Goal: Transaction & Acquisition: Book appointment/travel/reservation

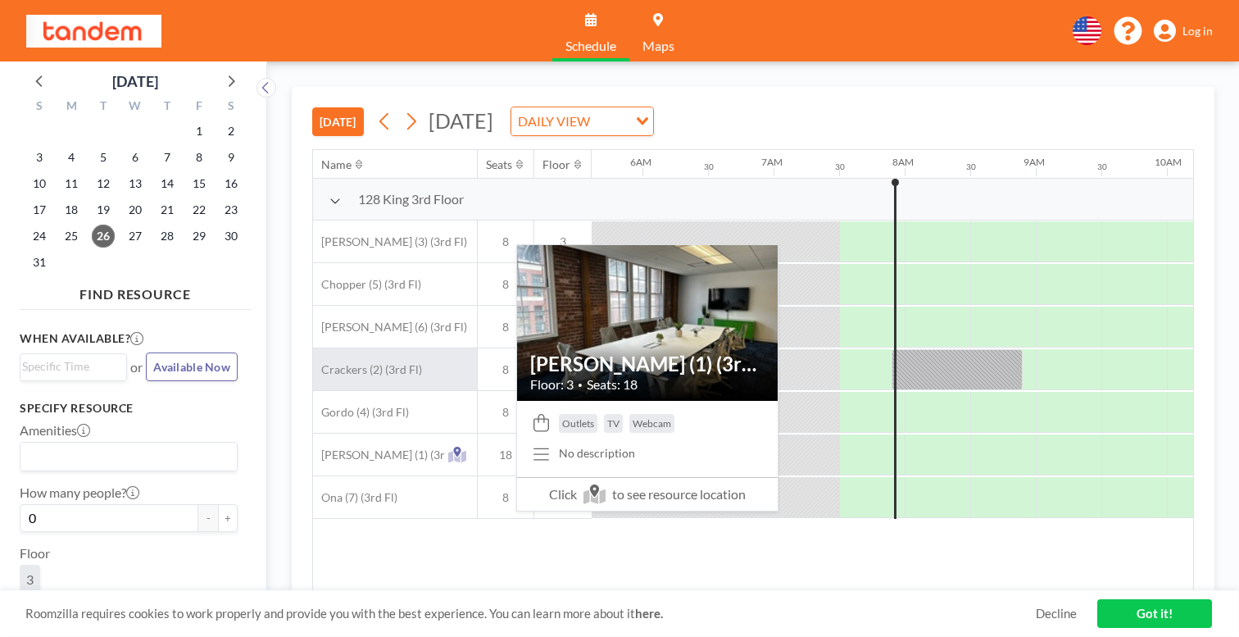
scroll to position [0, 746]
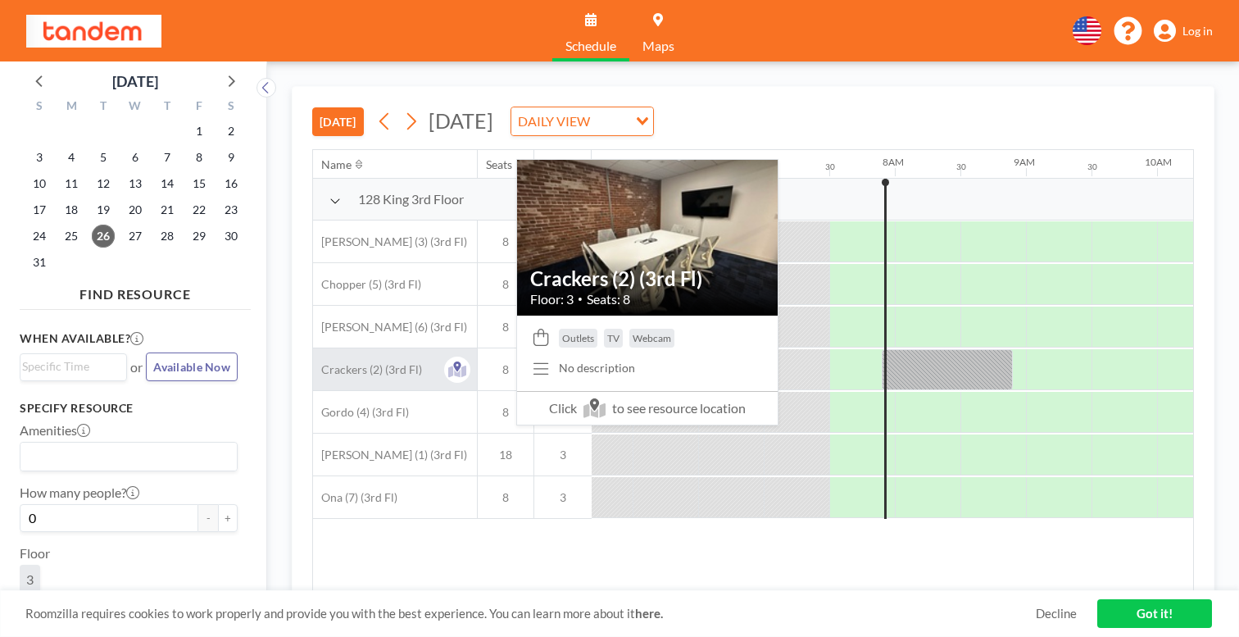
click at [322, 362] on span "Crackers (2) (3rd Fl)" at bounding box center [367, 369] width 109 height 15
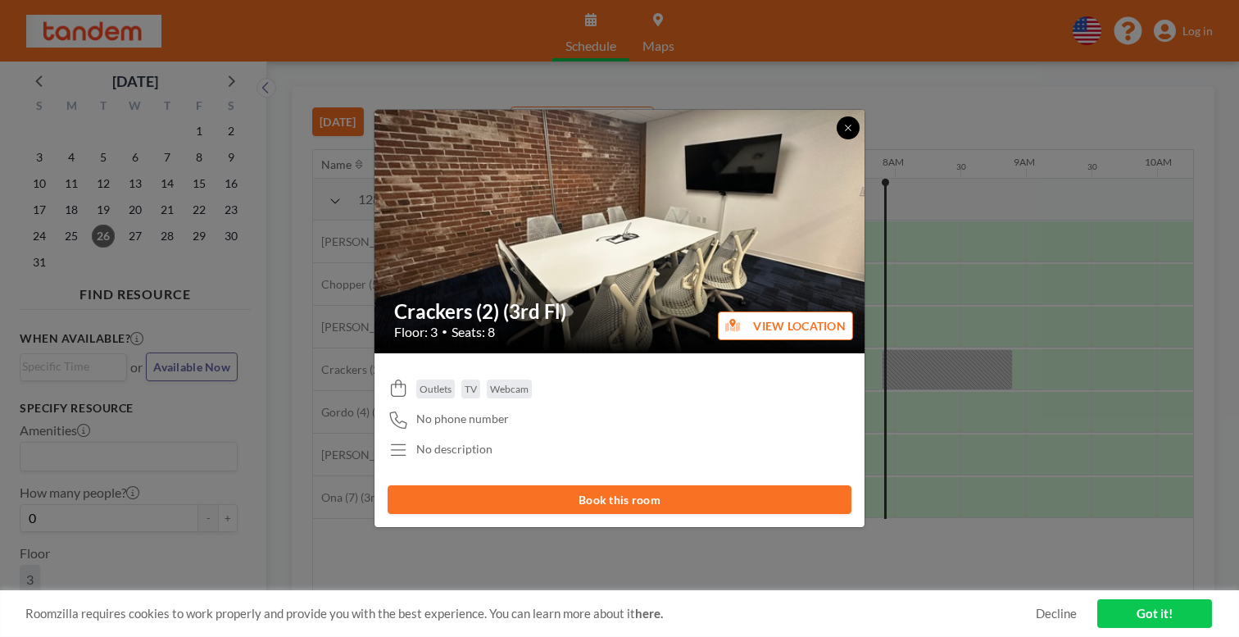
click at [843, 133] on icon at bounding box center [848, 128] width 10 height 10
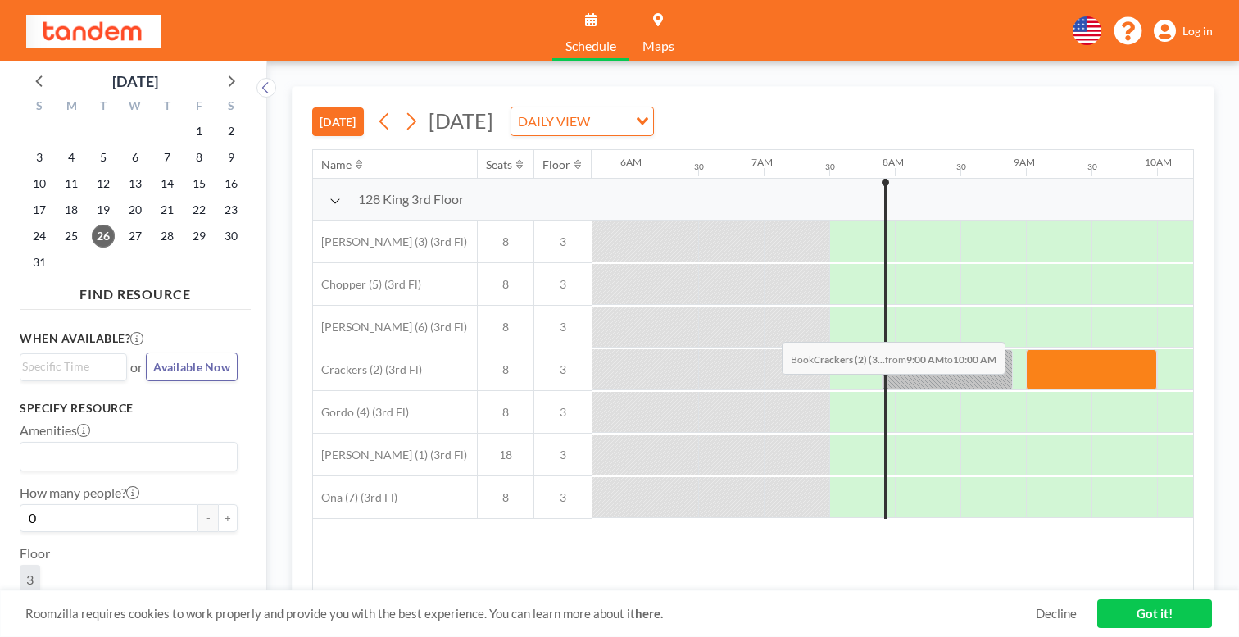
drag, startPoint x: 705, startPoint y: 303, endPoint x: 777, endPoint y: 303, distance: 71.3
click at [1026, 349] on div at bounding box center [1091, 369] width 131 height 41
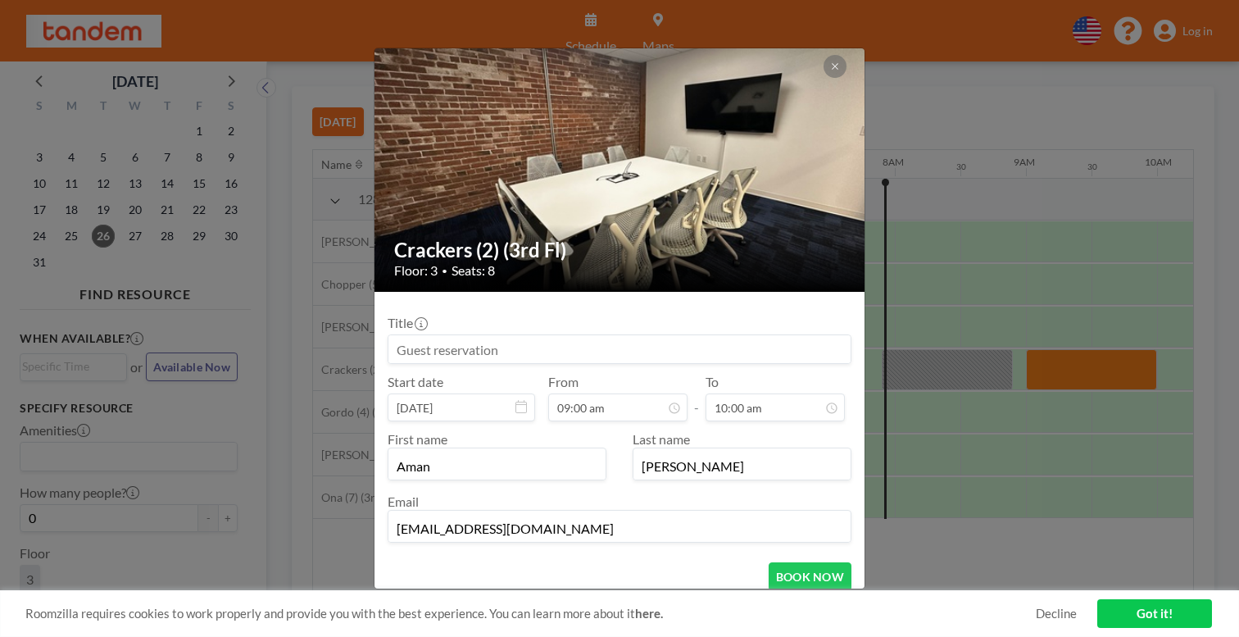
scroll to position [52, 0]
click at [777, 562] on button "BOOK NOW" at bounding box center [809, 576] width 83 height 29
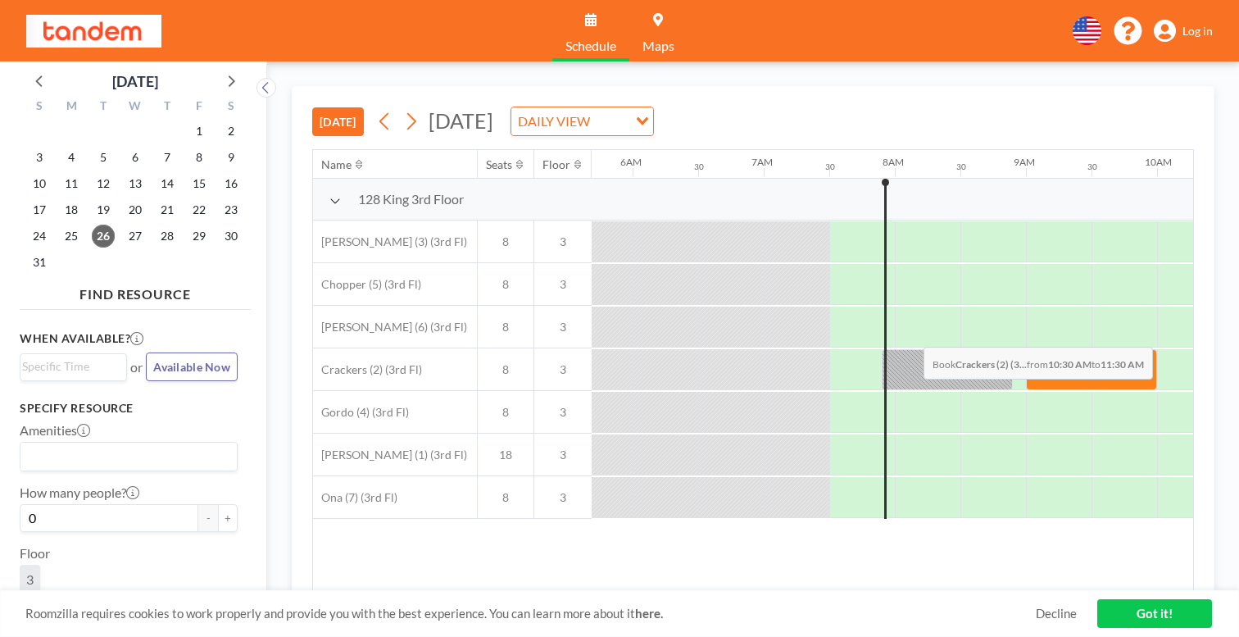
drag, startPoint x: 873, startPoint y: 308, endPoint x: 918, endPoint y: 308, distance: 45.1
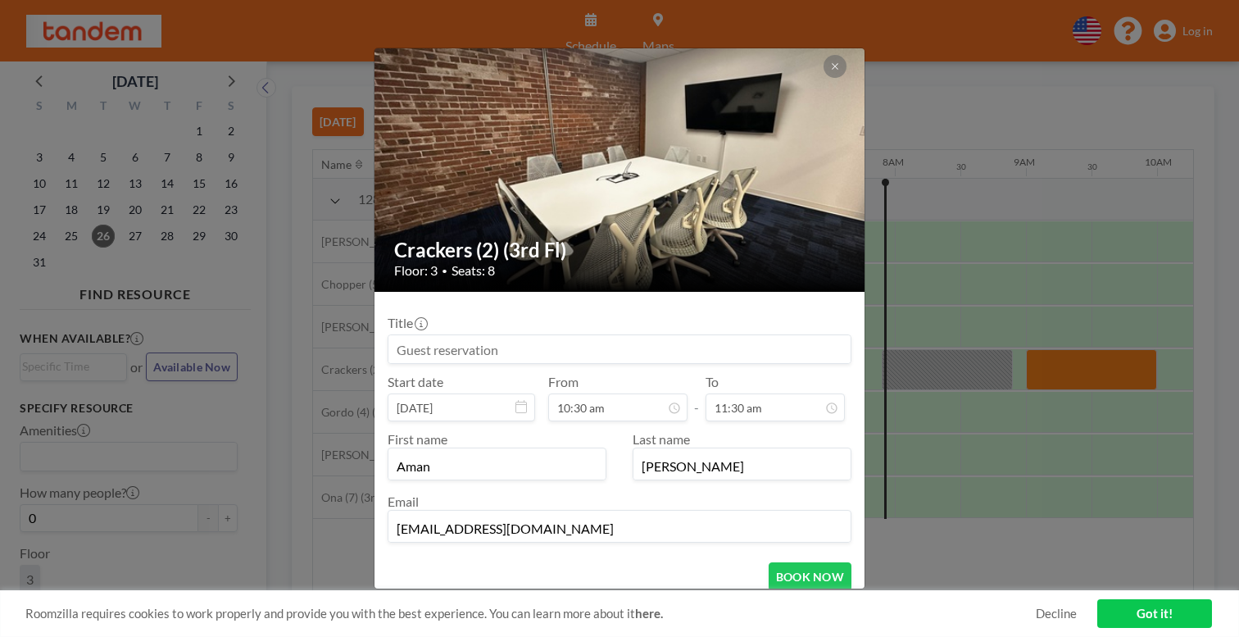
scroll to position [131, 0]
click at [823, 78] on button at bounding box center [834, 66] width 23 height 23
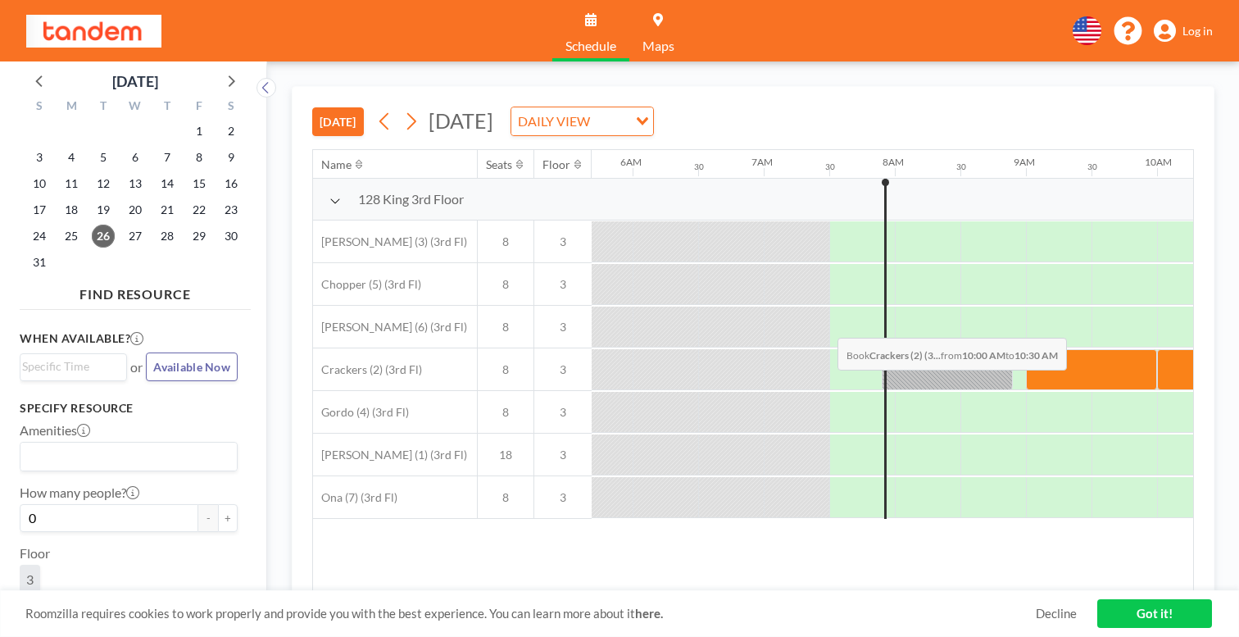
drag, startPoint x: 832, startPoint y: 299, endPoint x: 886, endPoint y: 299, distance: 53.3
click at [1157, 349] on div at bounding box center [1190, 369] width 66 height 41
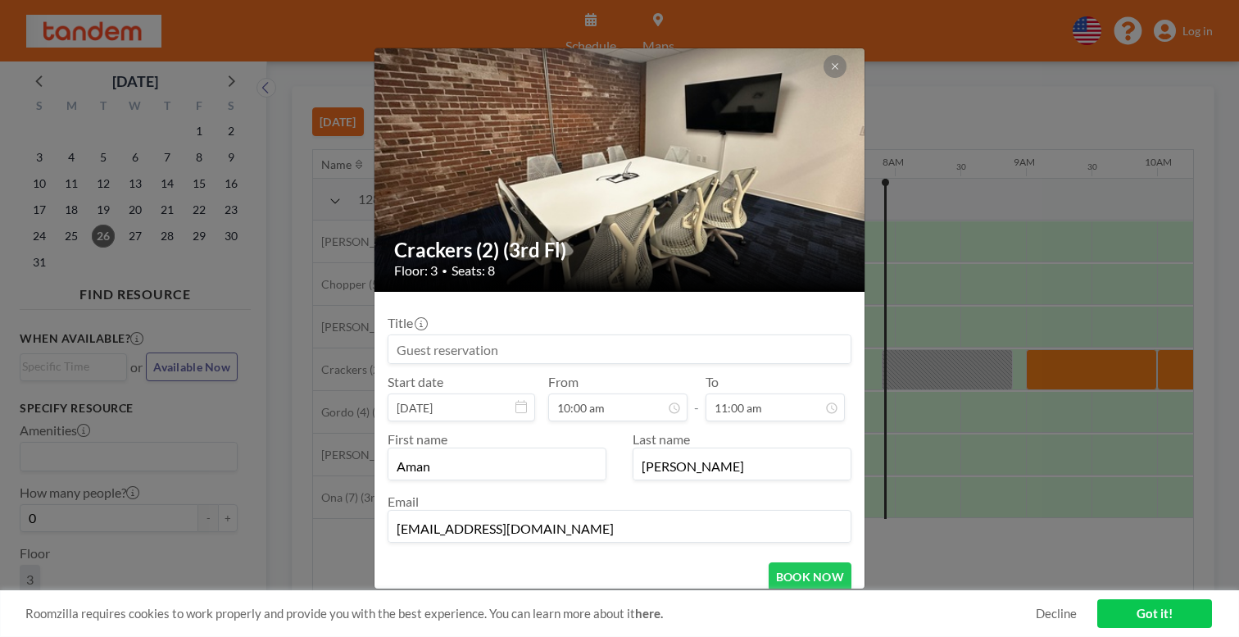
scroll to position [575, 0]
click at [768, 562] on button "BOOK NOW" at bounding box center [809, 576] width 83 height 29
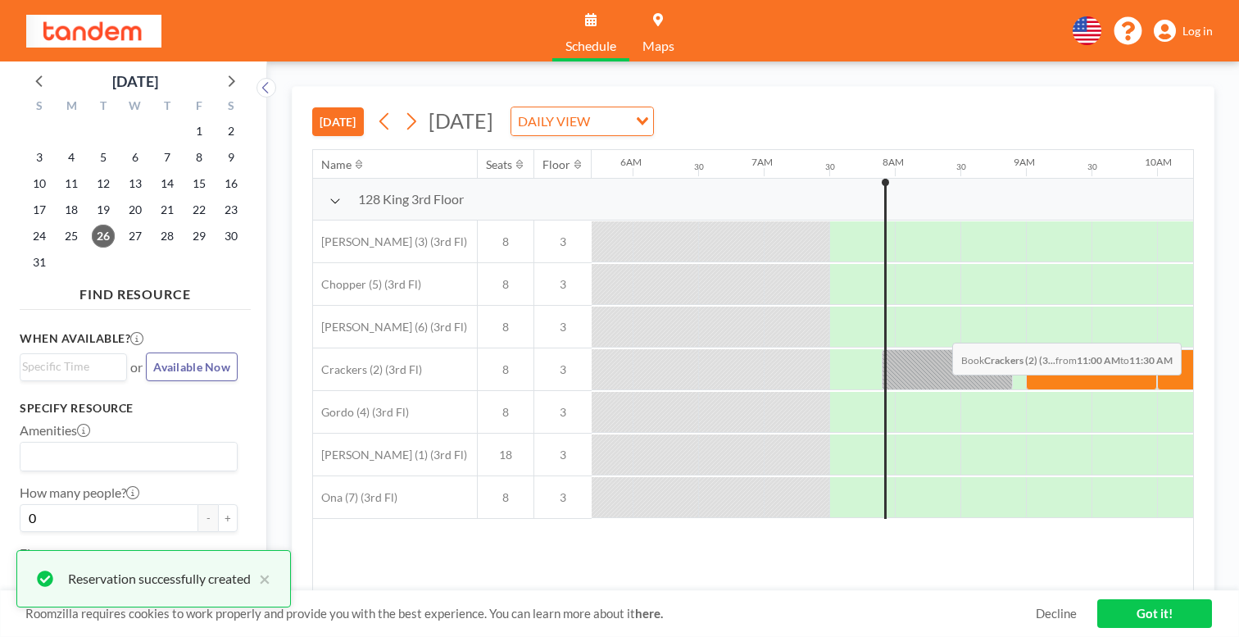
drag, startPoint x: 933, startPoint y: 304, endPoint x: 998, endPoint y: 304, distance: 64.7
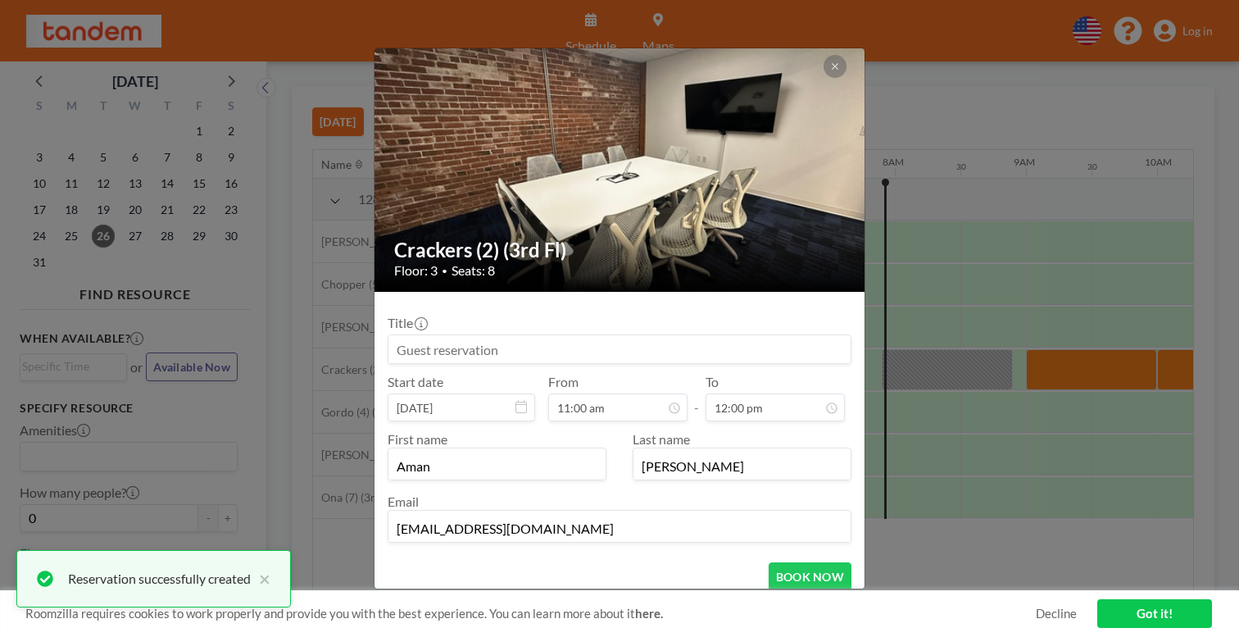
scroll to position [628, 0]
click at [768, 562] on button "BOOK NOW" at bounding box center [809, 576] width 83 height 29
